Goal: Task Accomplishment & Management: Manage account settings

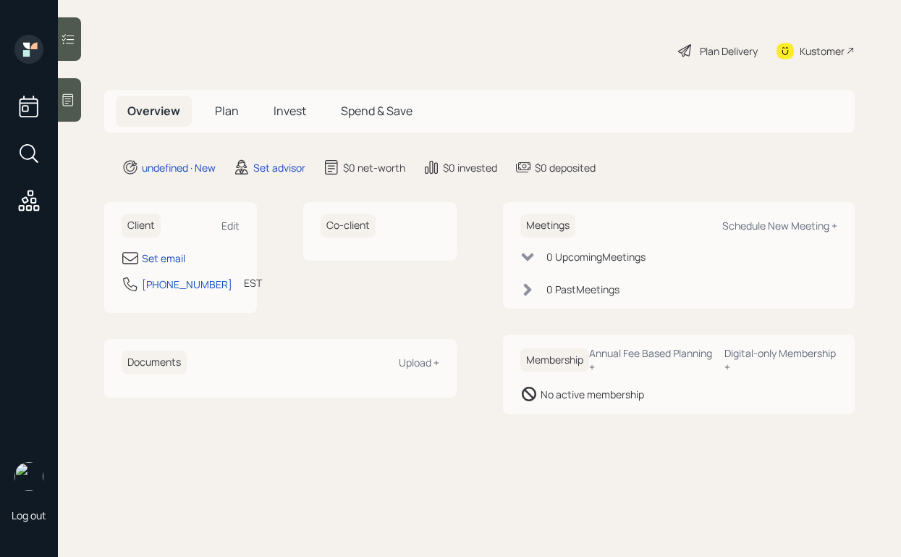
click at [227, 236] on div "Client Edit" at bounding box center [181, 226] width 118 height 24
click at [229, 227] on div "Edit" at bounding box center [231, 226] width 18 height 14
